Goal: Transaction & Acquisition: Purchase product/service

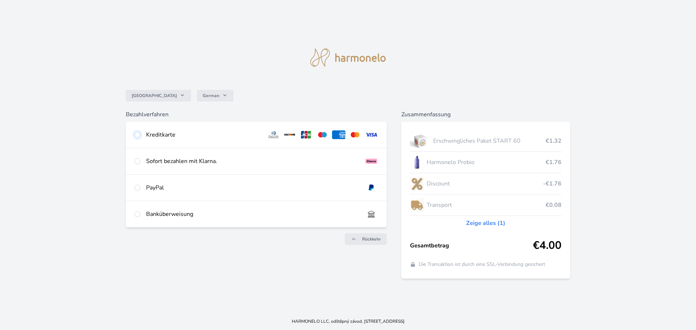
click at [139, 132] on input "radio" at bounding box center [137, 135] width 6 height 6
radio input "true"
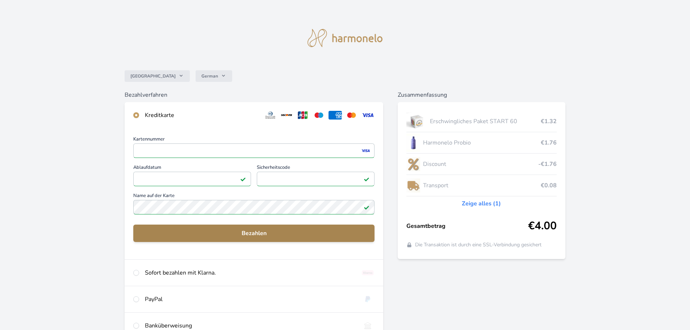
click at [271, 231] on span "Bezahlen" at bounding box center [254, 233] width 230 height 9
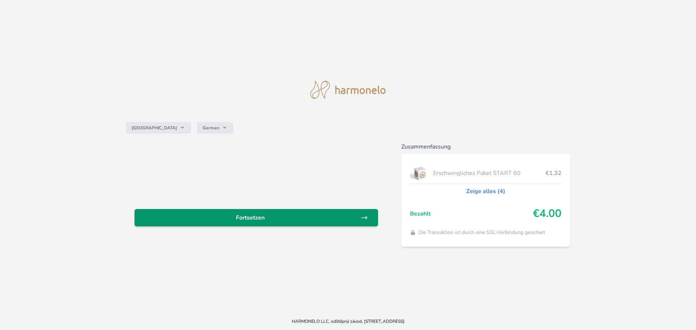
click at [254, 219] on span "Fortsetzen" at bounding box center [250, 217] width 220 height 9
